Goal: Navigation & Orientation: Find specific page/section

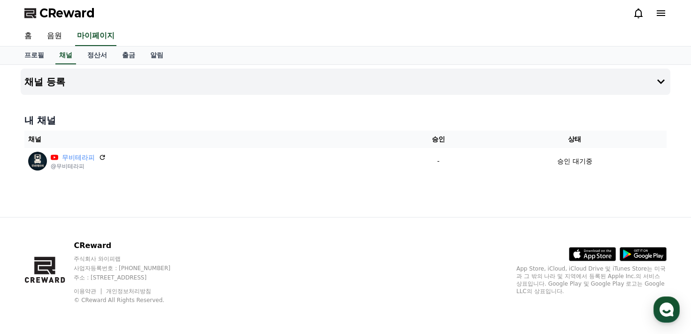
click at [452, 200] on div "채널 등록 내 채널 채널 승인 상태 무비테라피 @무비테라피 - 승인 대기중" at bounding box center [345, 141] width 657 height 152
click at [26, 35] on link "홈" at bounding box center [28, 36] width 23 height 20
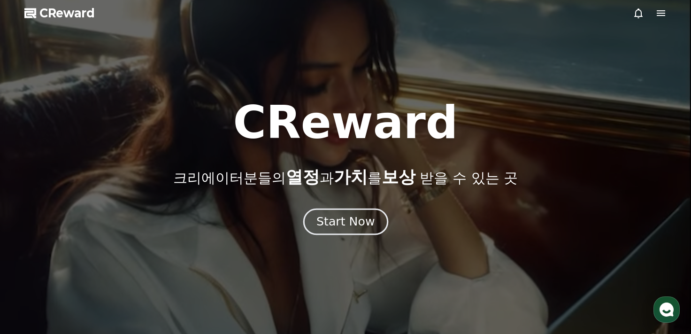
click at [355, 215] on div "Start Now" at bounding box center [346, 222] width 58 height 16
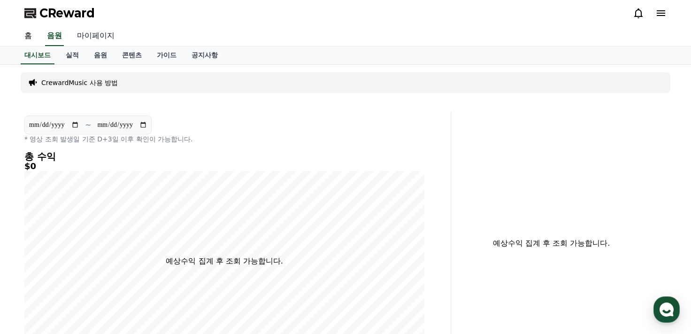
click at [108, 33] on link "마이페이지" at bounding box center [96, 36] width 53 height 20
select select "**********"
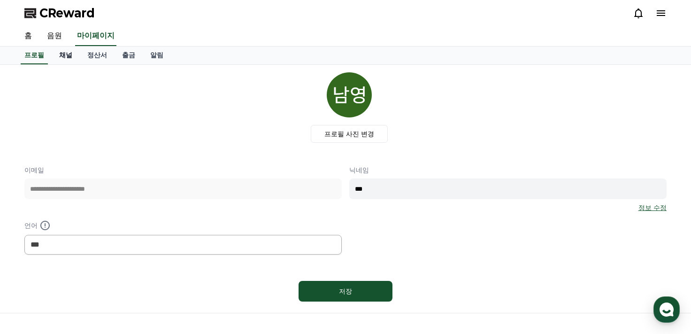
click at [58, 54] on link "채널" at bounding box center [66, 55] width 28 height 18
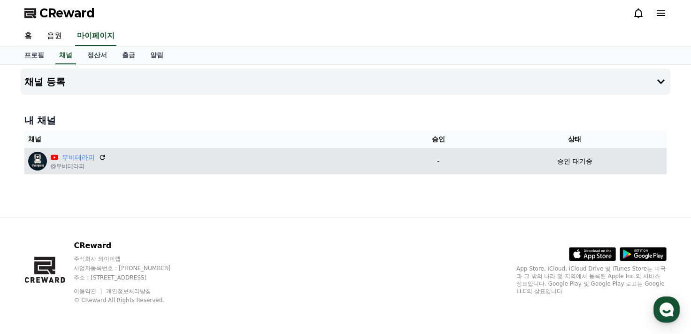
click at [568, 164] on p "승인 대기중" at bounding box center [574, 161] width 35 height 10
